Goal: Answer question/provide support

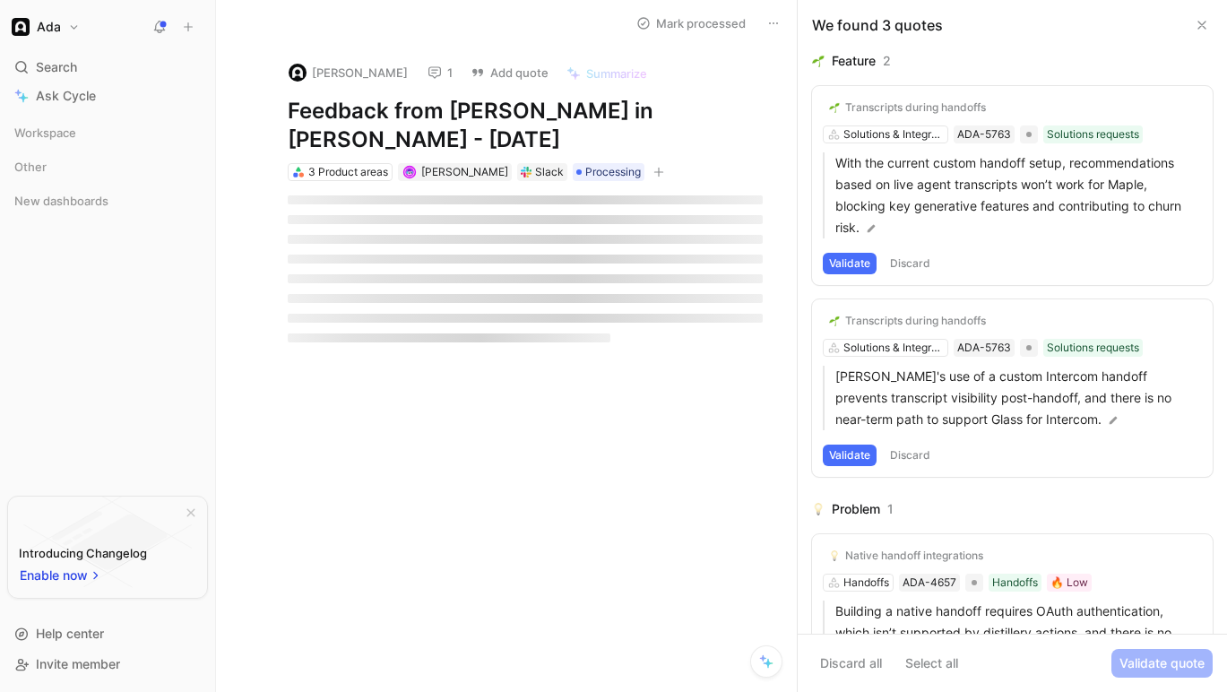
scroll to position [13, 0]
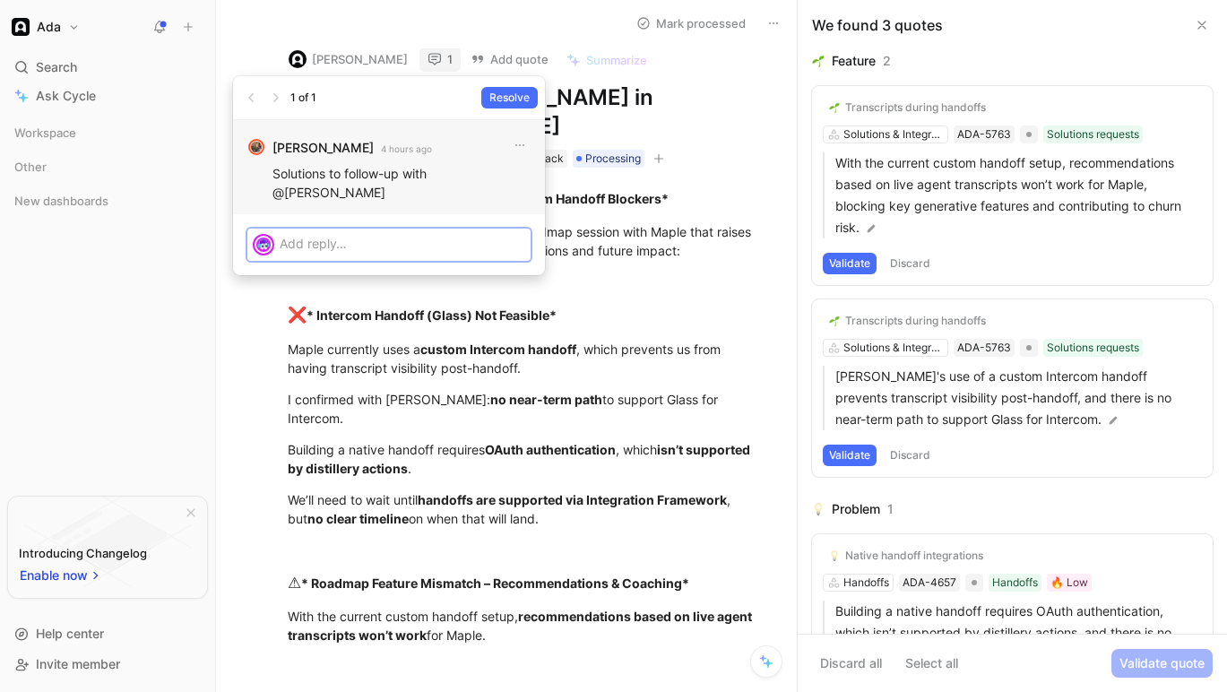
click at [339, 238] on div at bounding box center [405, 244] width 251 height 30
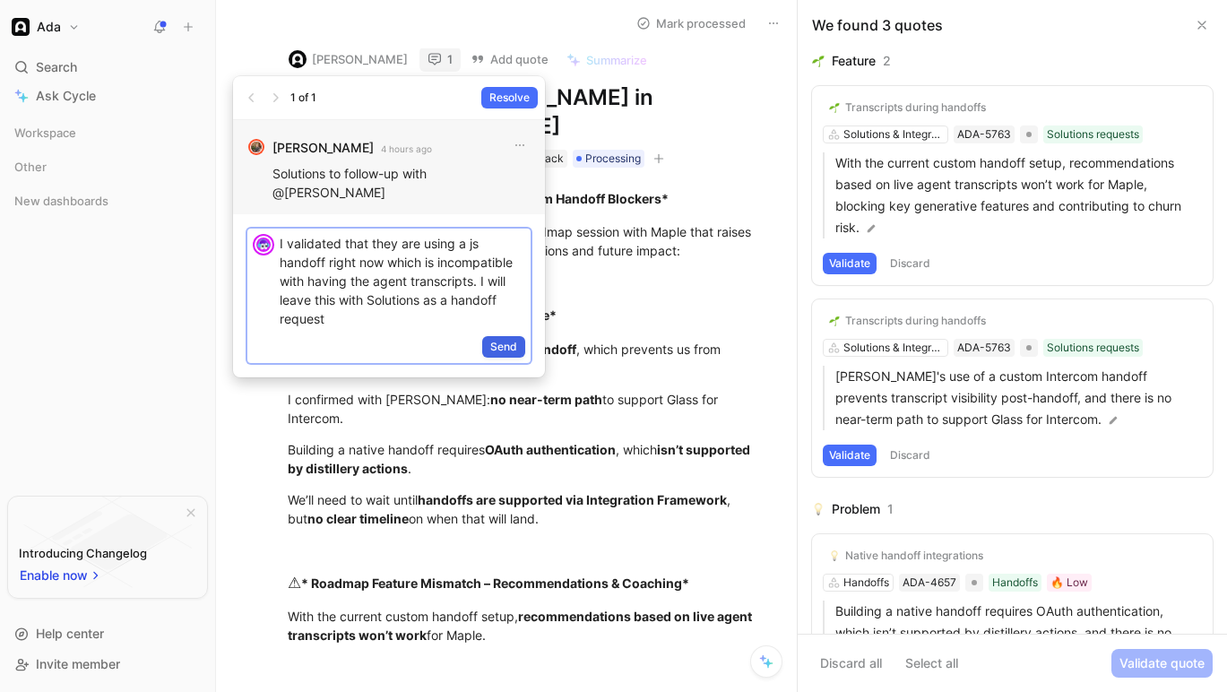
click at [512, 338] on span "Send" at bounding box center [503, 347] width 27 height 18
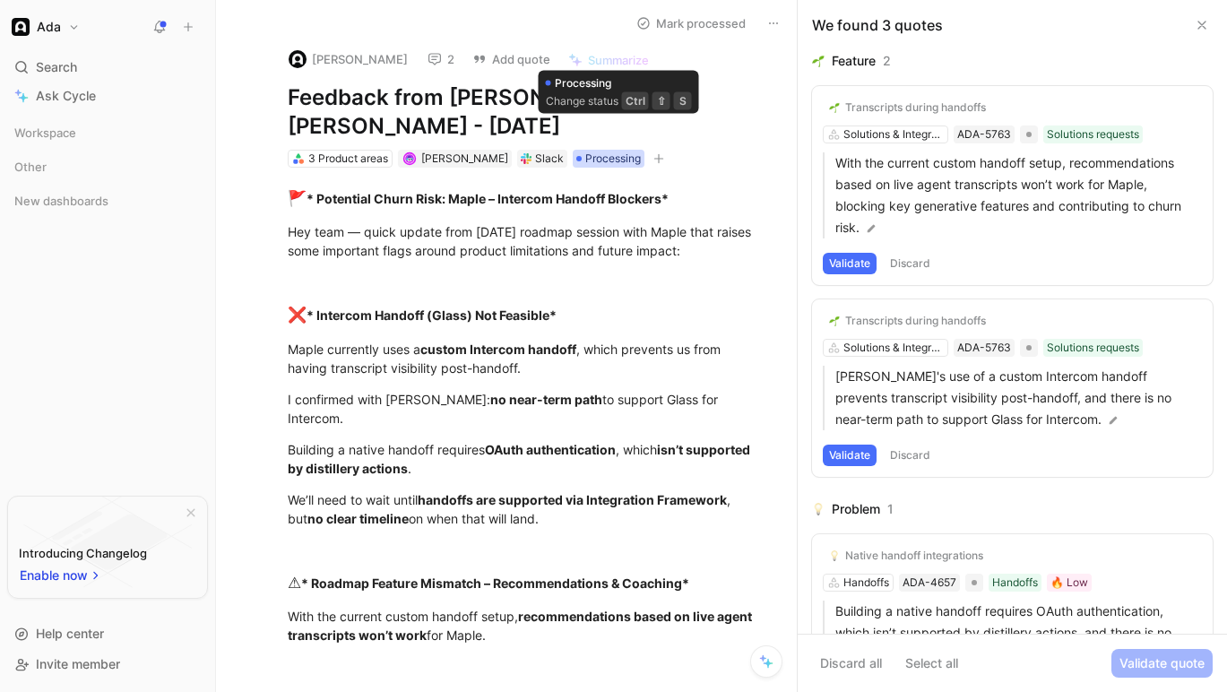
click at [629, 150] on span "Processing" at bounding box center [613, 159] width 56 height 18
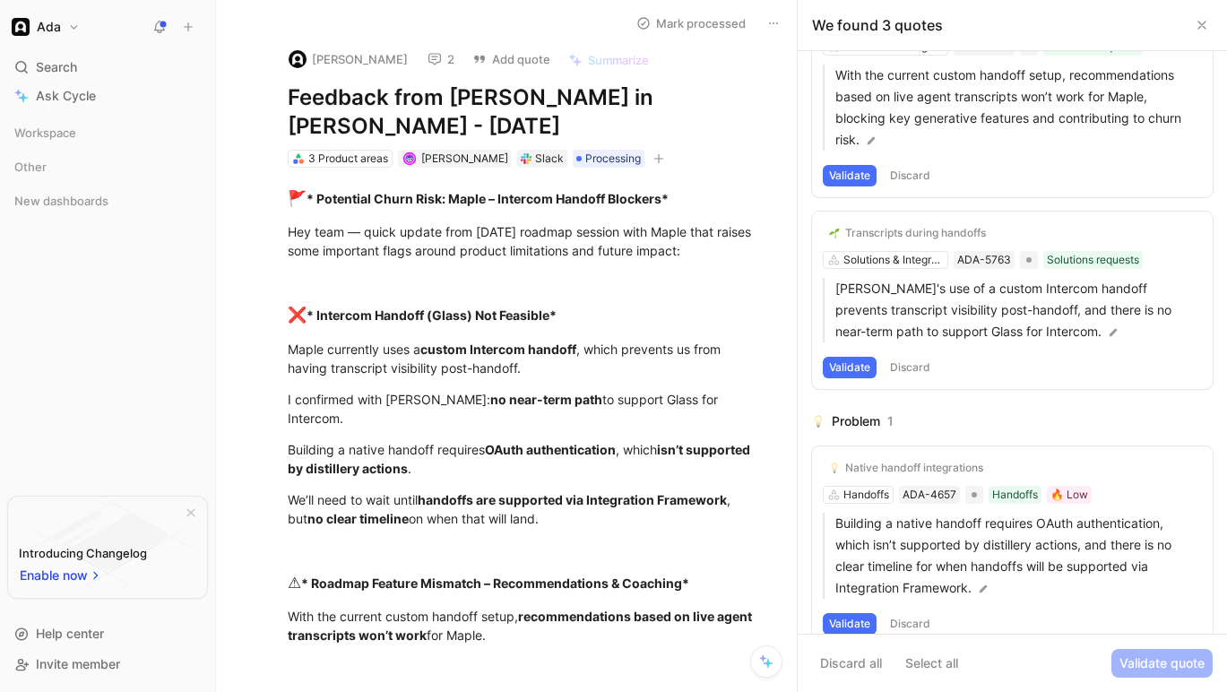
scroll to position [115, 0]
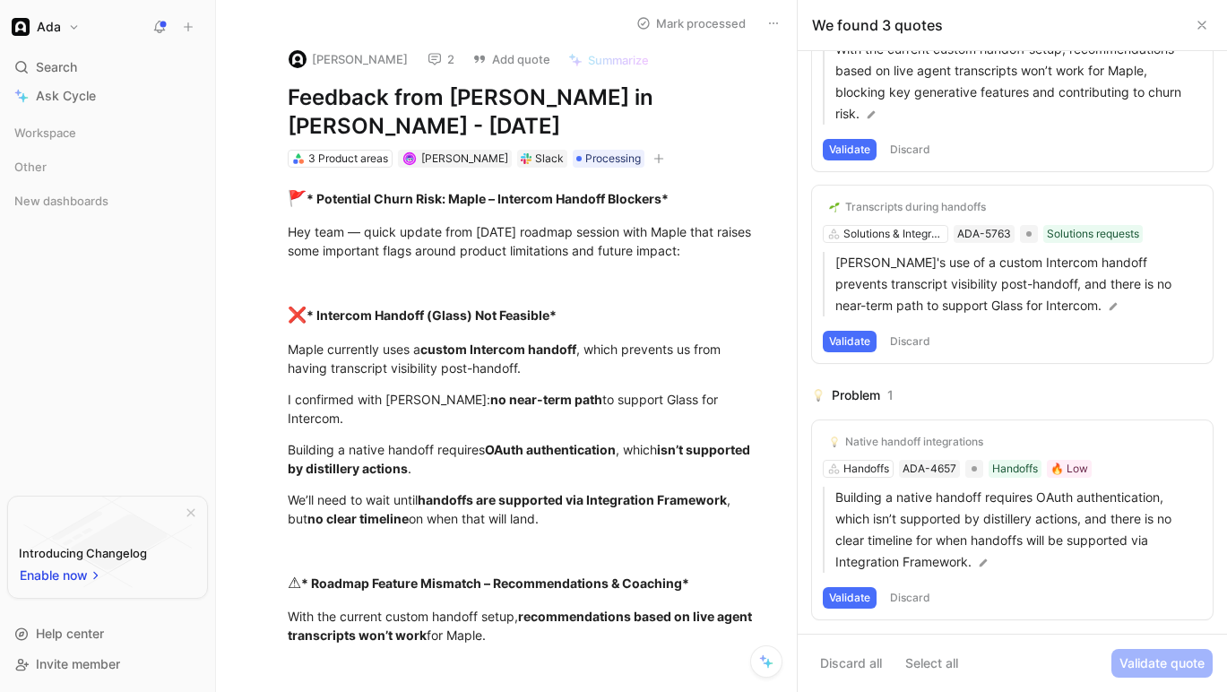
click at [851, 596] on button "Validate" at bounding box center [850, 598] width 54 height 22
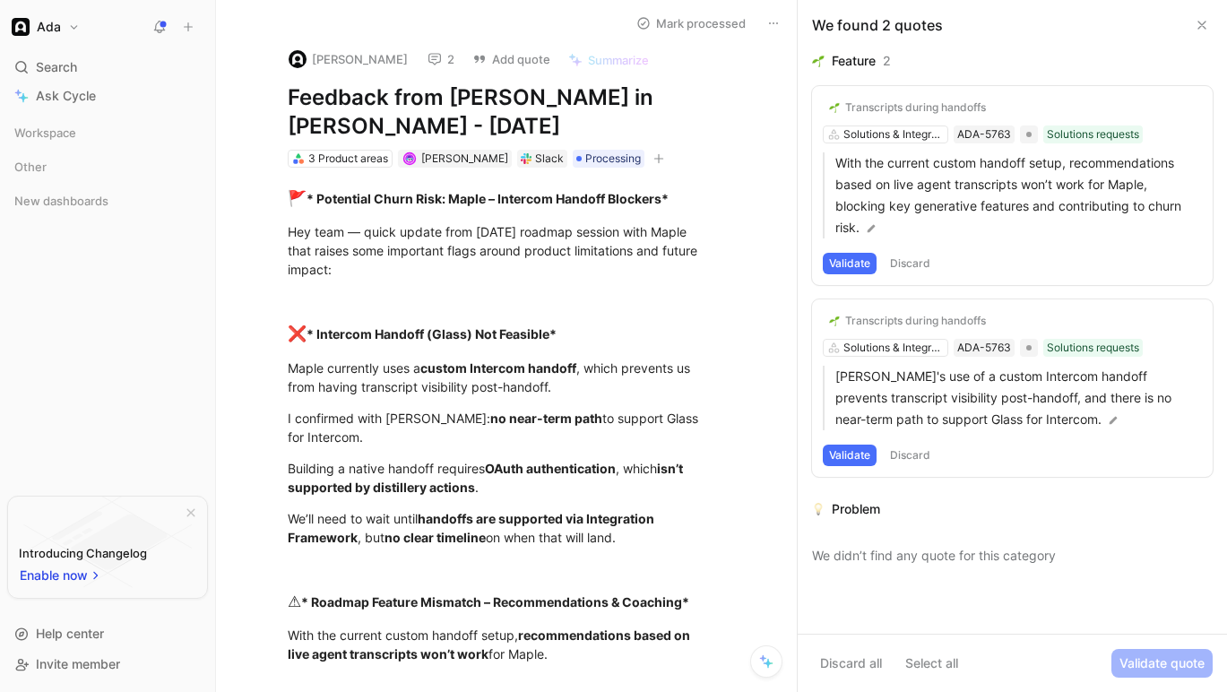
scroll to position [0, 0]
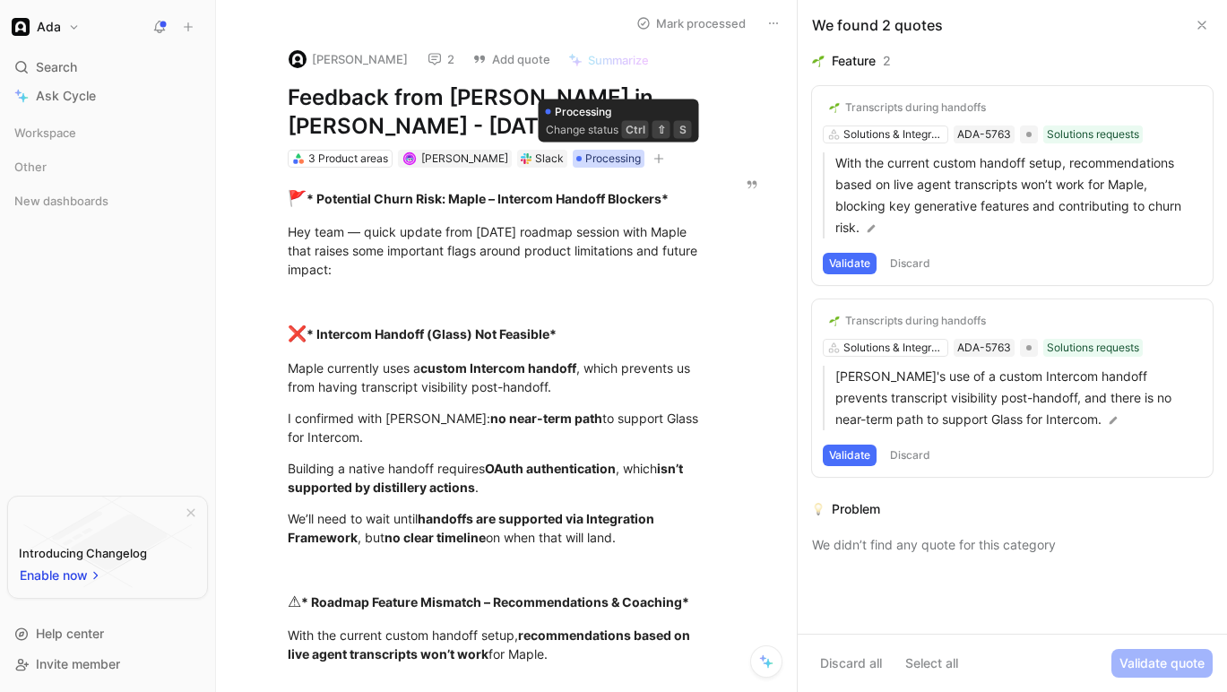
click at [617, 158] on span "Processing" at bounding box center [613, 159] width 56 height 18
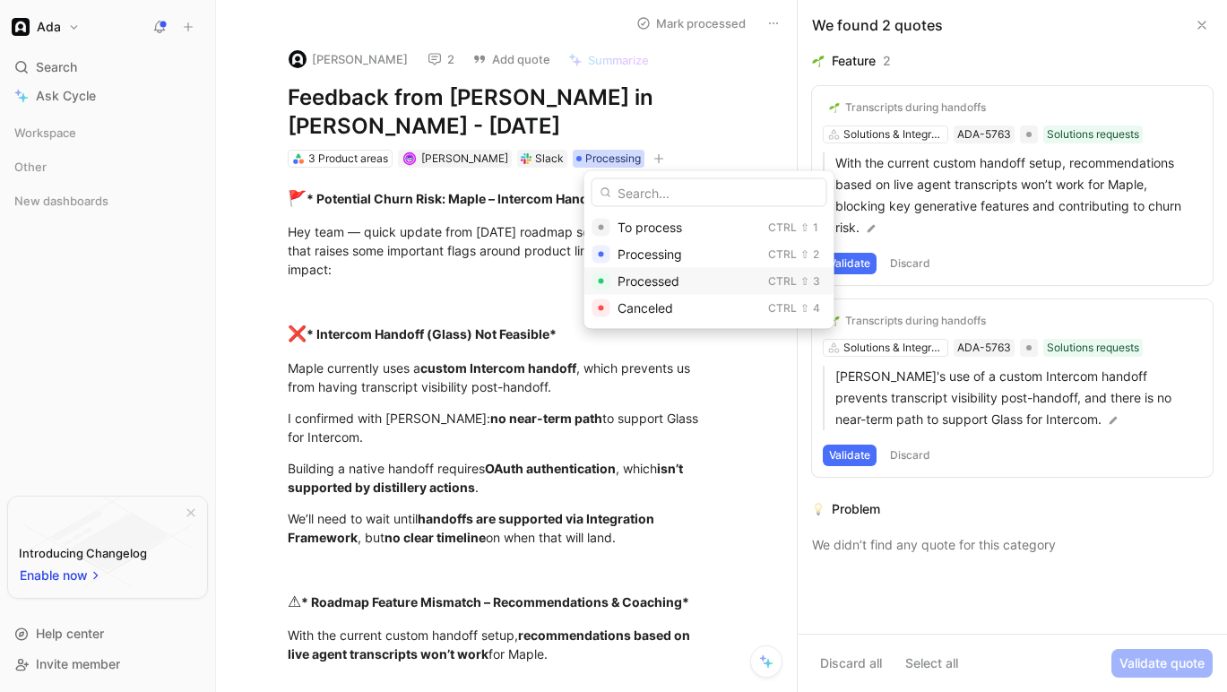
click at [648, 280] on span "Processed" at bounding box center [649, 280] width 62 height 15
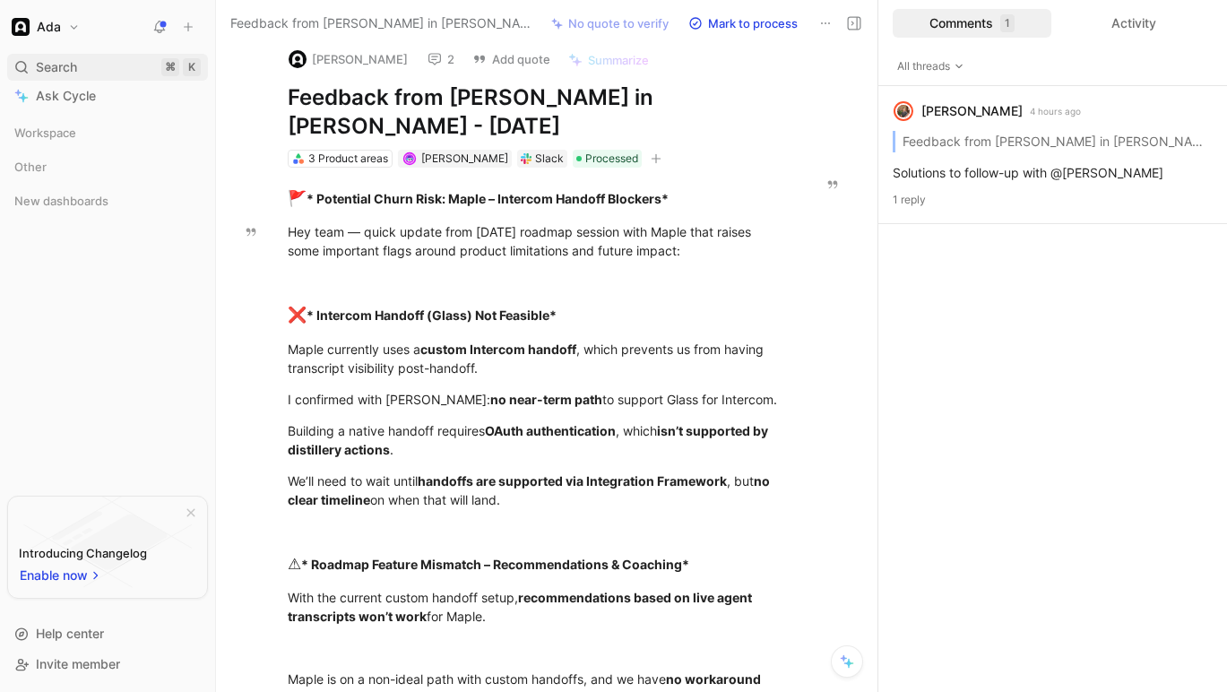
click at [56, 61] on span "Search" at bounding box center [56, 67] width 41 height 22
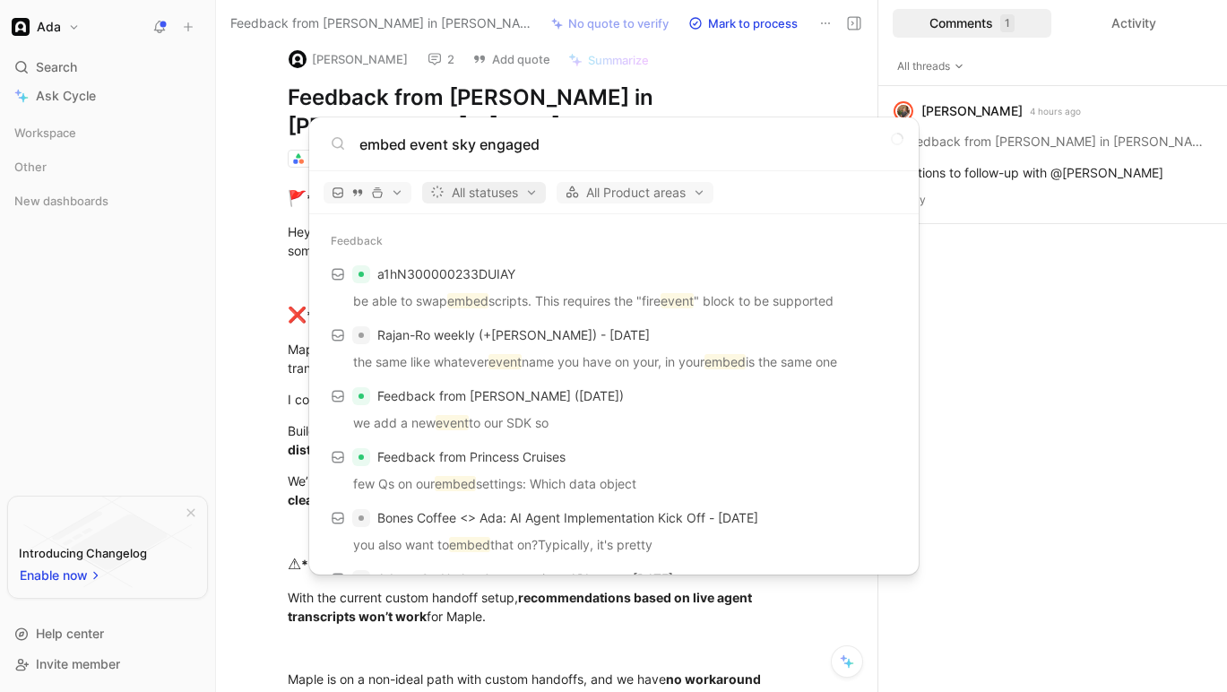
type input "embed event sky engaged"
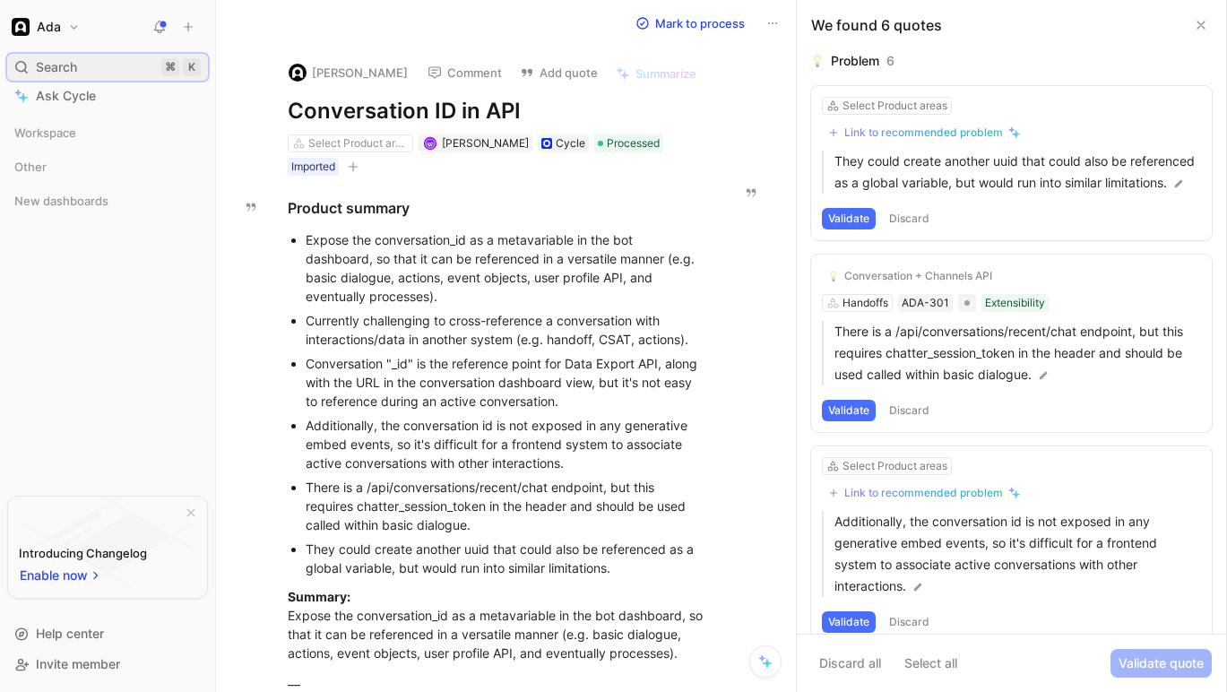
click at [88, 70] on div "Search ⌘ K" at bounding box center [107, 67] width 201 height 27
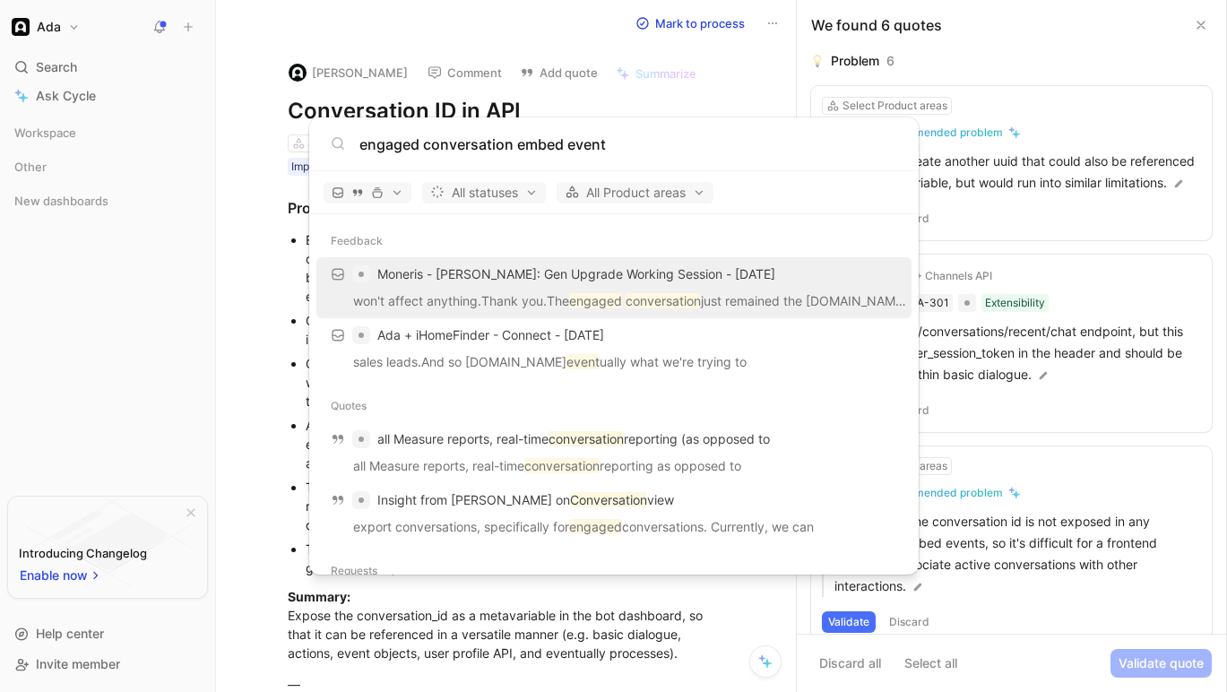
type input "engaged conversation embed event"
click at [262, 266] on body "Ada Search ⌘ K Ask Cycle Workspace Other New dashboards To pick up a draggable …" at bounding box center [613, 346] width 1227 height 692
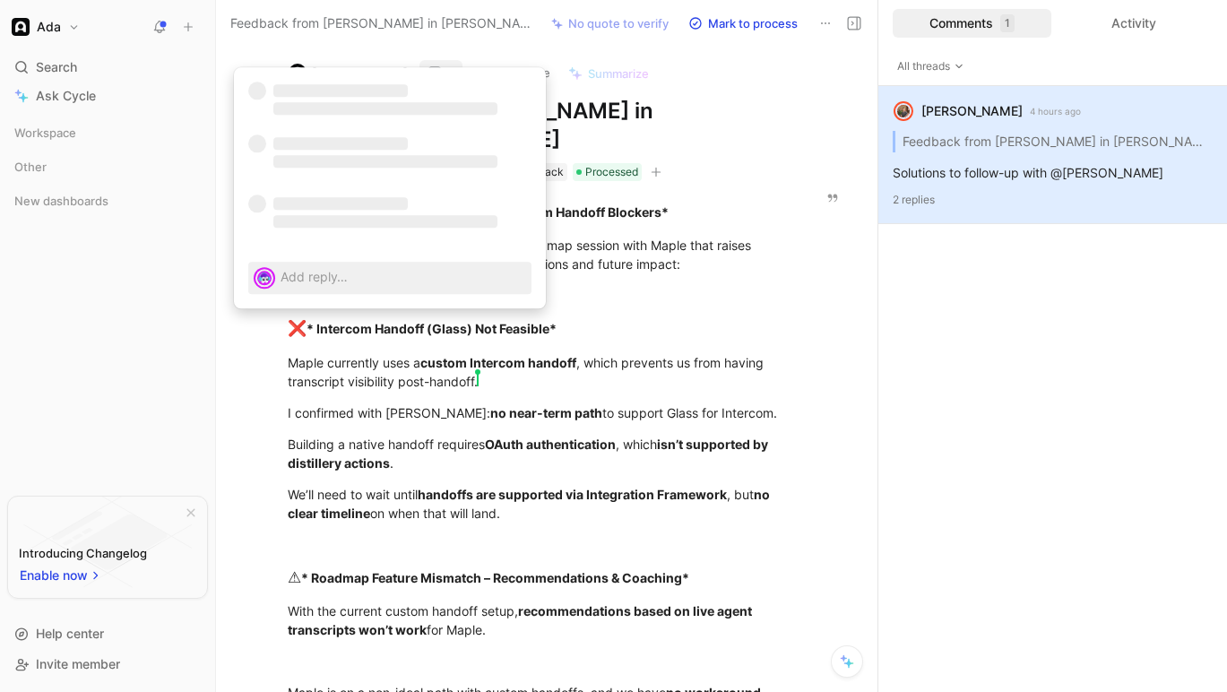
scroll to position [13, 0]
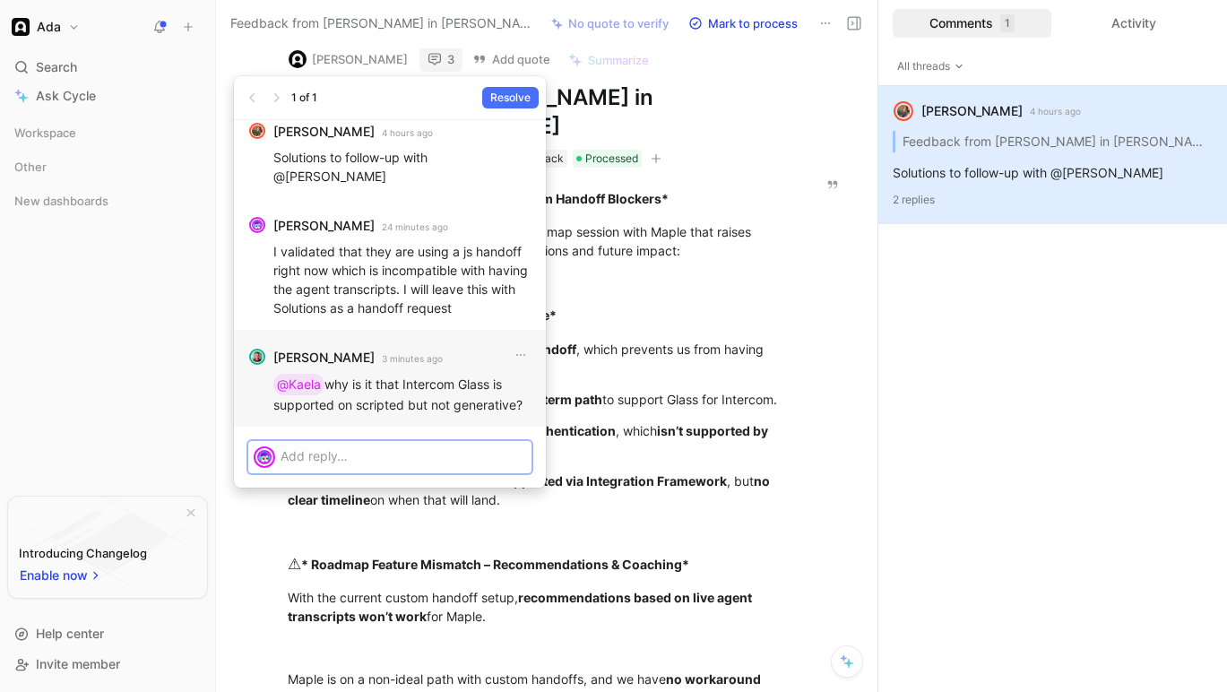
click at [346, 456] on p at bounding box center [404, 456] width 246 height 19
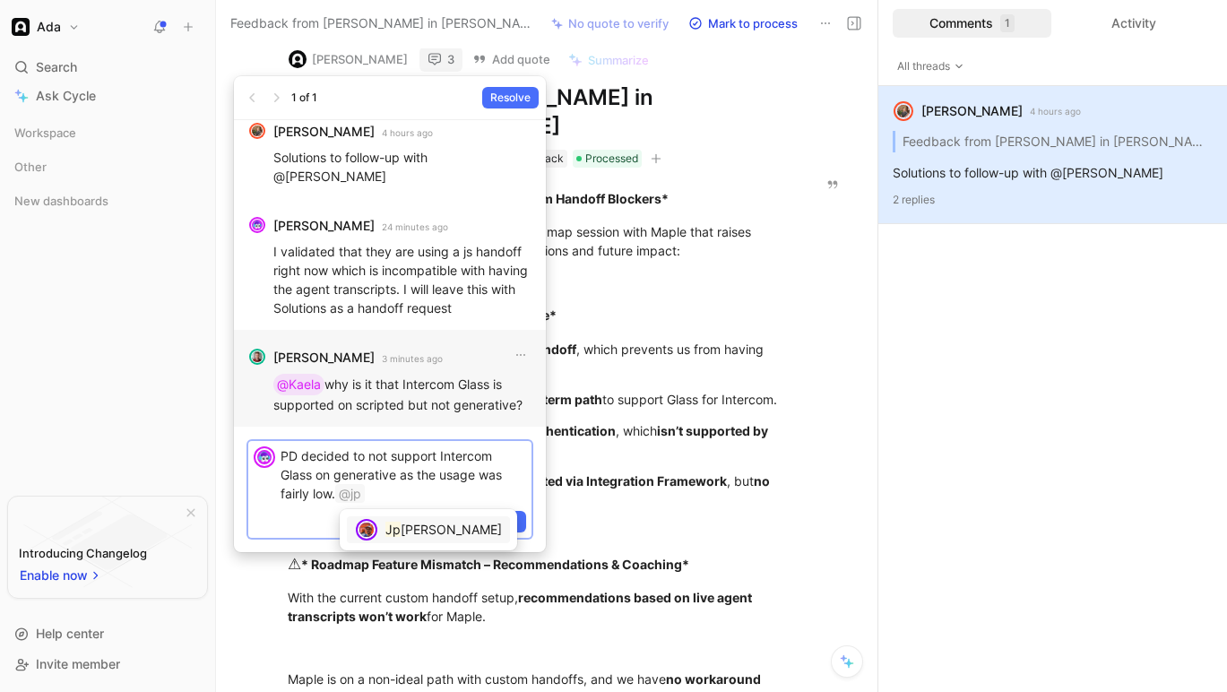
click at [427, 531] on span "[PERSON_NAME]" at bounding box center [451, 529] width 101 height 15
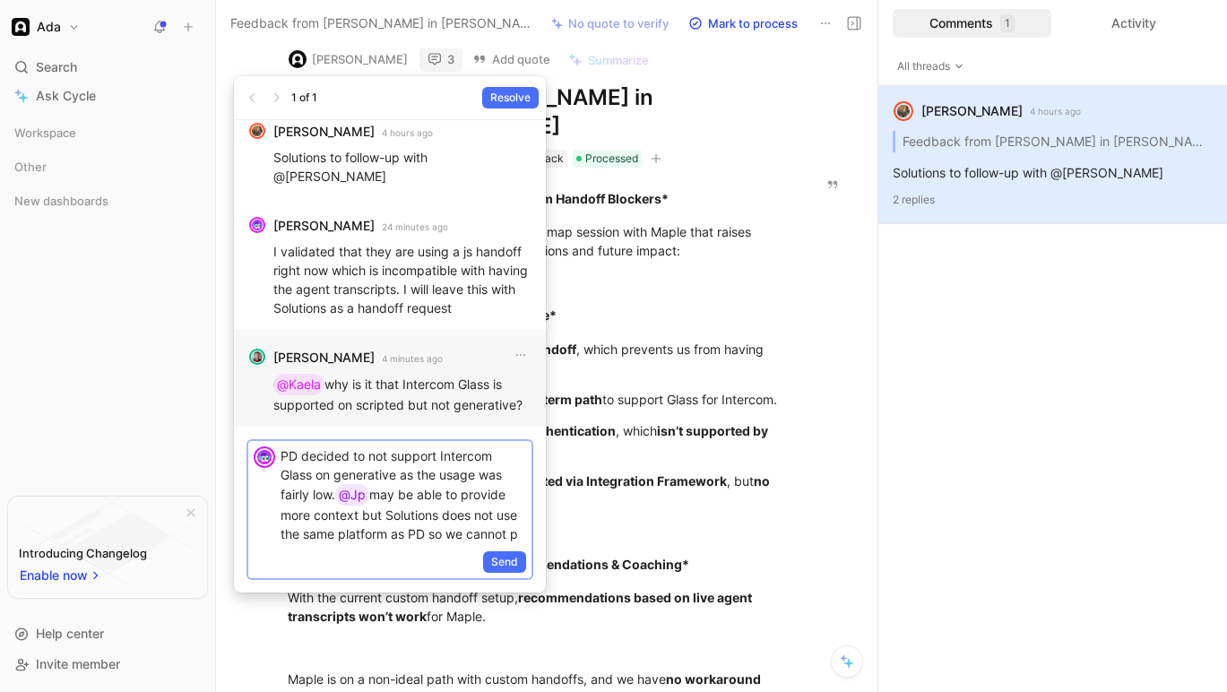
scroll to position [9, 0]
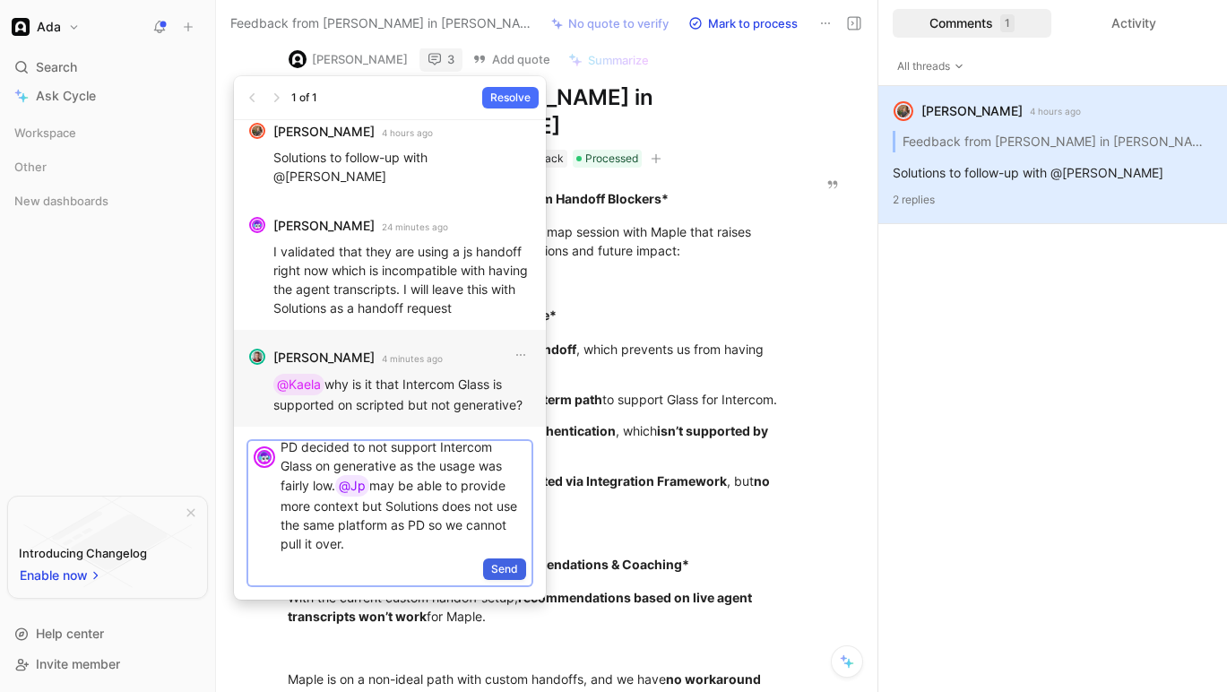
click at [510, 568] on span "Send" at bounding box center [504, 569] width 27 height 18
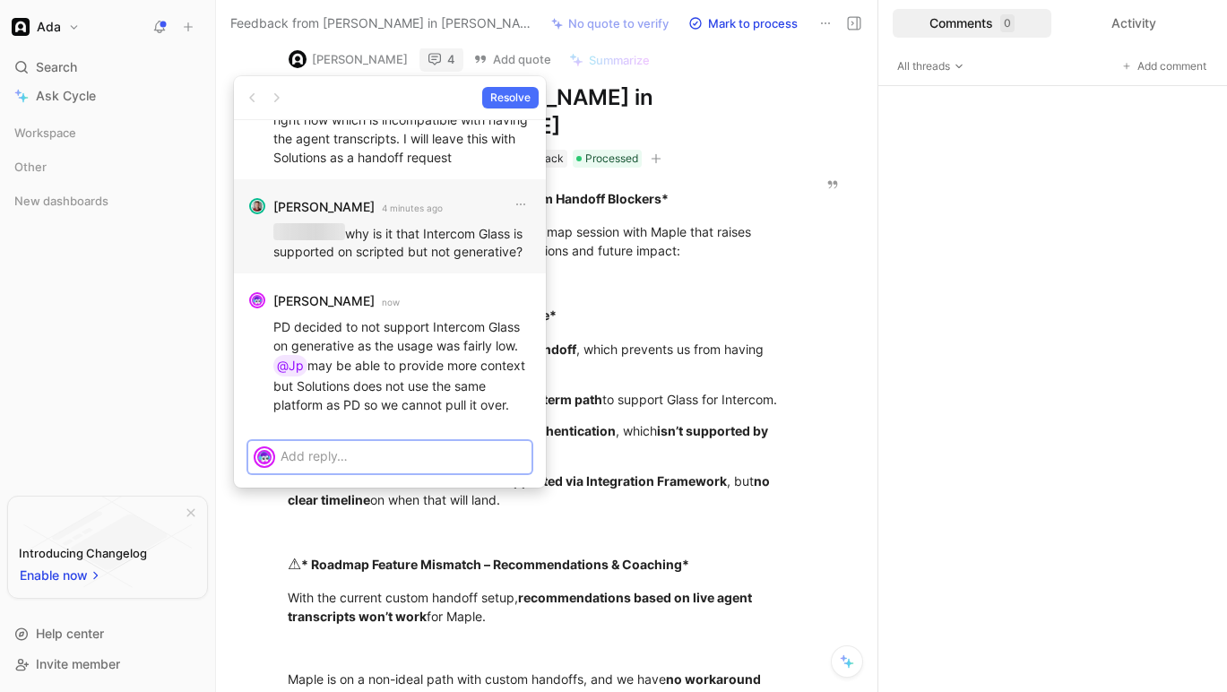
scroll to position [0, 0]
